Goal: Task Accomplishment & Management: Manage account settings

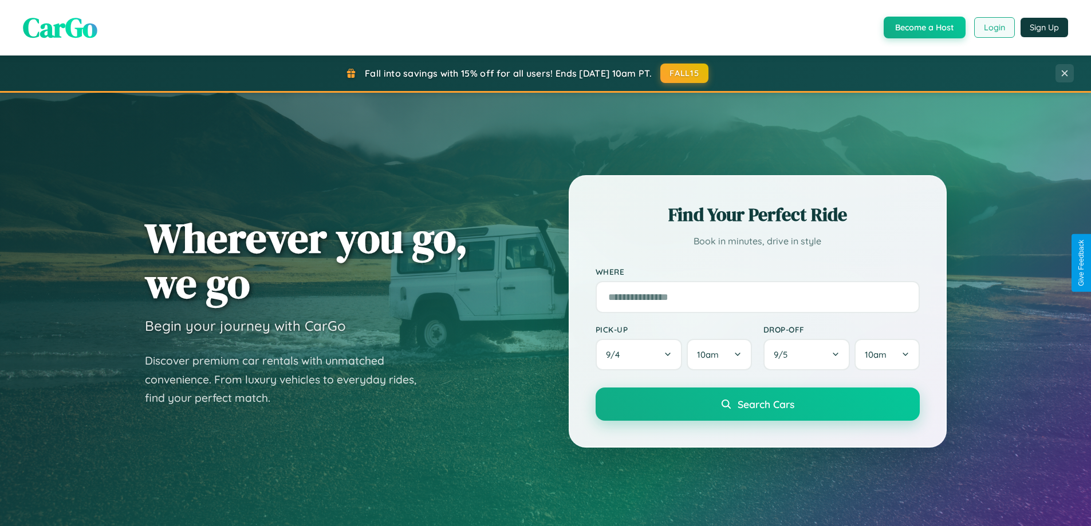
click at [994, 27] on button "Login" at bounding box center [994, 27] width 41 height 21
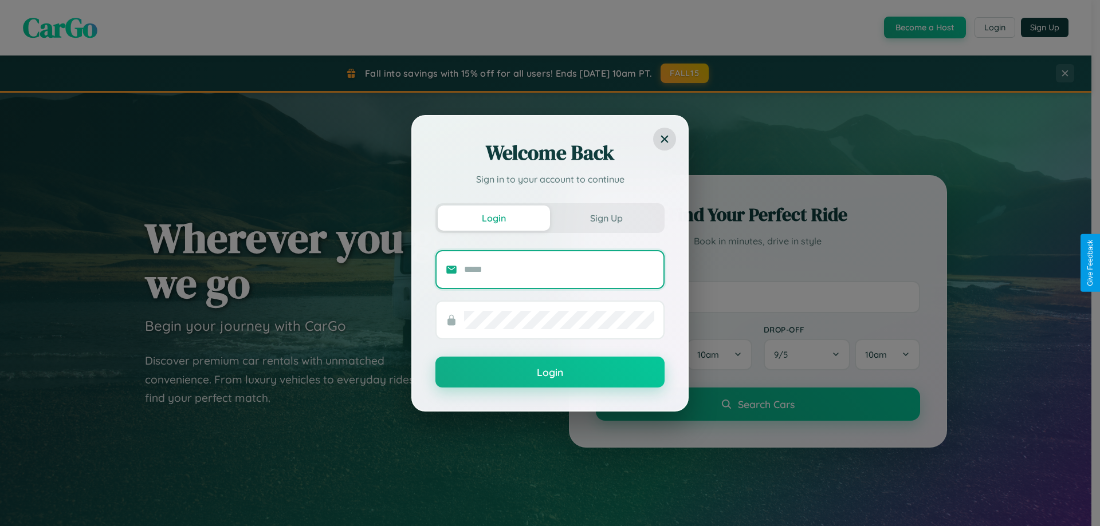
click at [559, 269] on input "text" at bounding box center [559, 270] width 190 height 18
type input "**********"
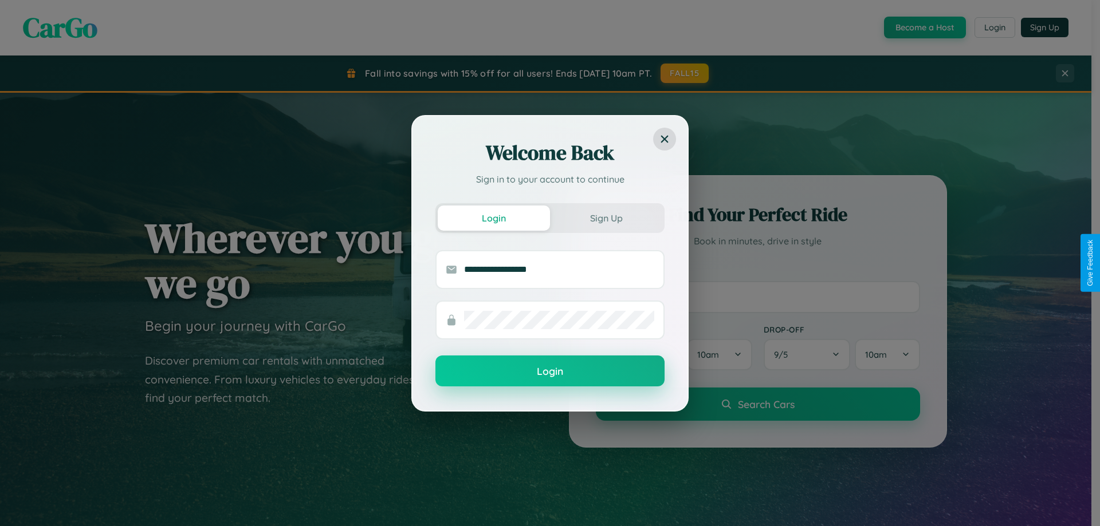
click at [550, 372] on button "Login" at bounding box center [549, 371] width 229 height 31
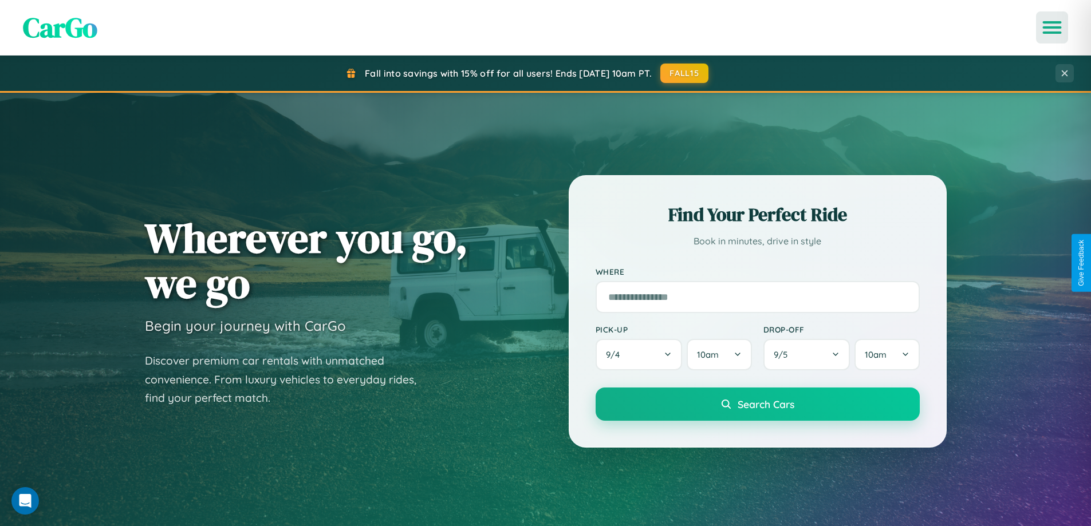
click at [1052, 27] on icon "Open menu" at bounding box center [1052, 27] width 17 height 10
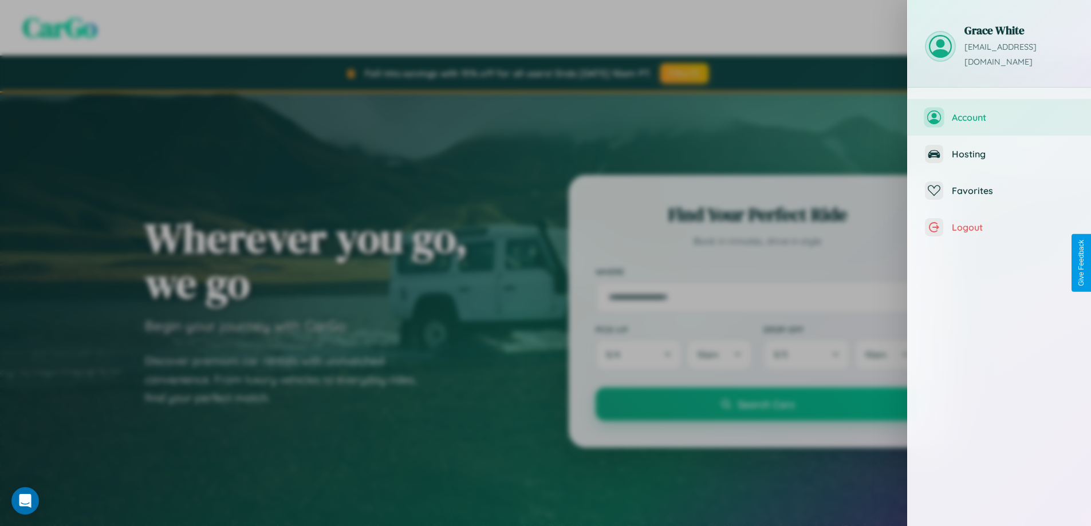
click at [1000, 112] on span "Account" at bounding box center [1013, 117] width 122 height 11
